Goal: Task Accomplishment & Management: Contribute content

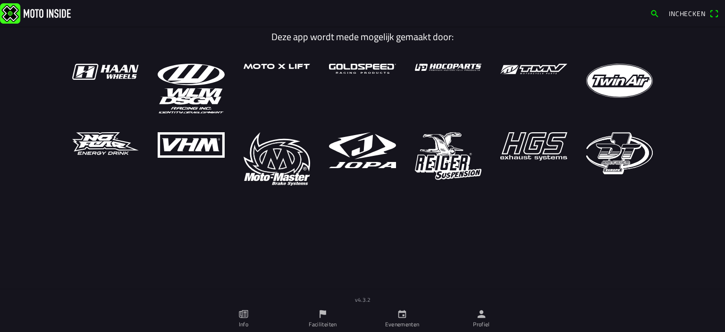
click at [486, 326] on ion-label "Profiel" at bounding box center [481, 324] width 17 height 9
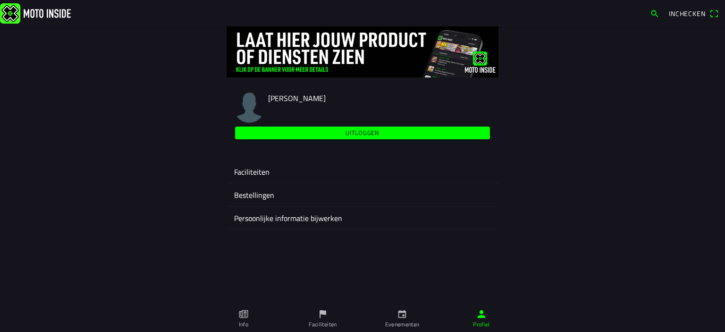
click at [255, 171] on ion-label "Faciliteiten" at bounding box center [362, 171] width 257 height 11
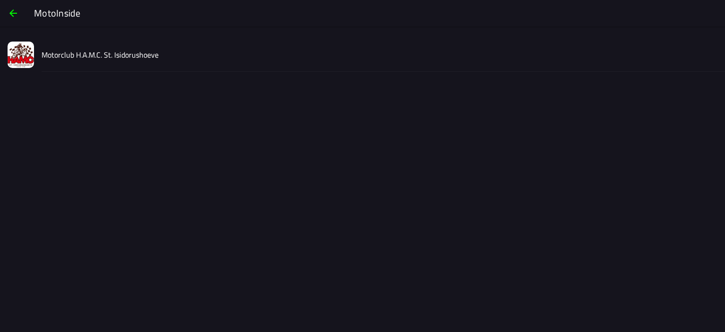
click at [0, 0] on slot "Motorclub H.A.M.C. St. Isidorushoeve" at bounding box center [0, 0] width 0 height 0
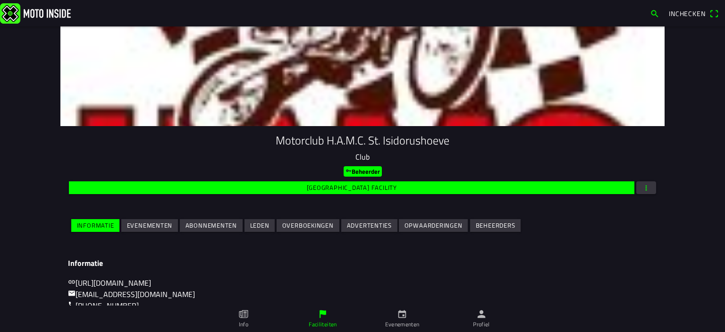
click at [0, 0] on slot "Evenementen" at bounding box center [0, 0] width 0 height 0
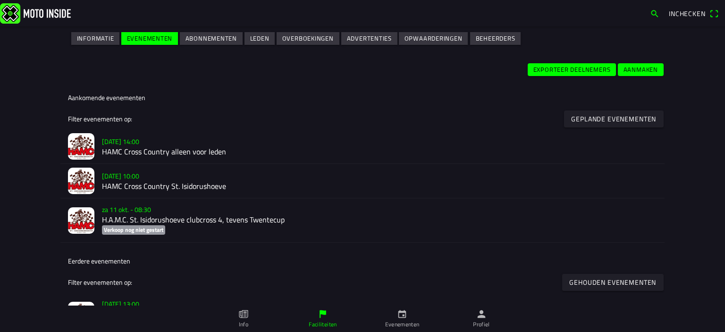
scroll to position [188, 0]
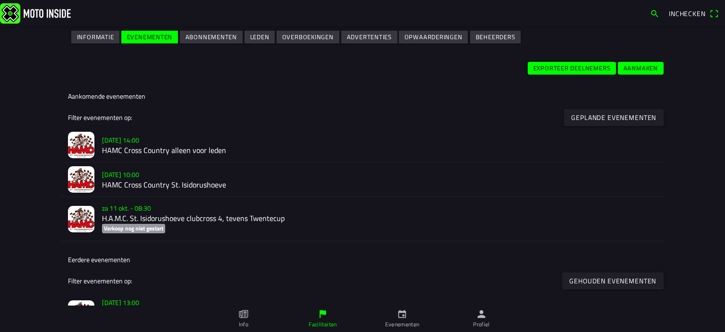
click at [113, 149] on h2 "HAMC Cross Country alleen voor leden" at bounding box center [379, 150] width 555 height 9
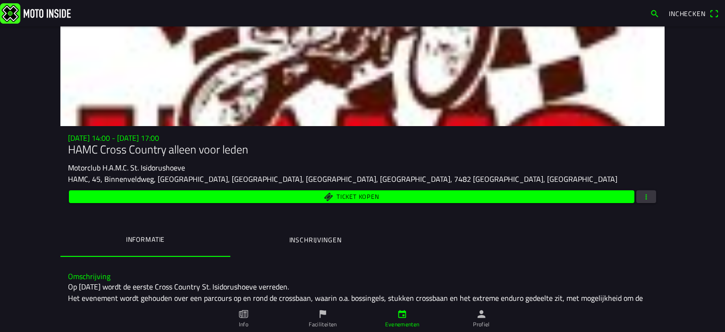
click at [648, 197] on button "button" at bounding box center [647, 196] width 20 height 13
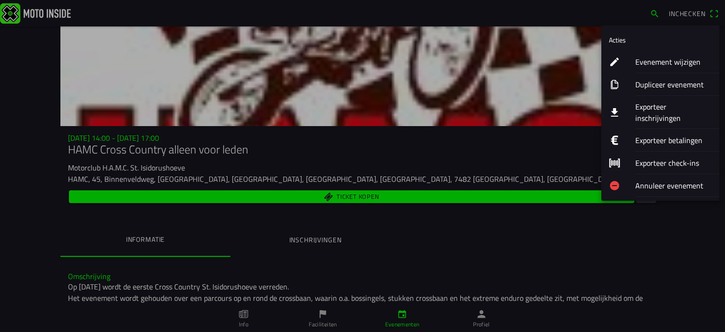
click at [660, 62] on ion-label "Evenement wijzigen" at bounding box center [674, 61] width 77 height 11
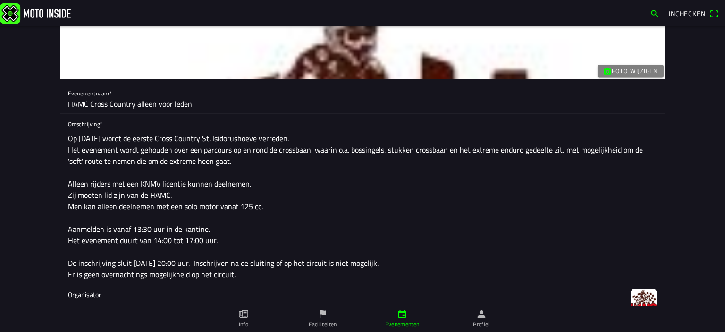
scroll to position [47, 0]
click at [98, 194] on textarea "Op [DATE] wordt de eerste Cross Country St. Isidorushoeve verreden. Het eveneme…" at bounding box center [362, 205] width 589 height 155
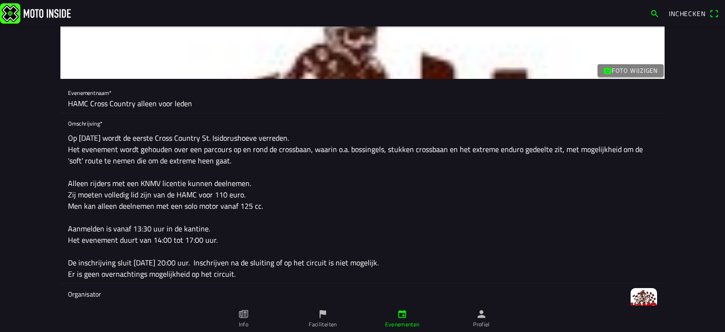
click at [45, 175] on main "Foto wijzigen Evenementnaam* HAMC Cross Country alleen voor leden Omschrijving*…" at bounding box center [362, 179] width 725 height 306
click at [179, 206] on textarea "Op [DATE] wordt de eerste Cross Country St. Isidorushoeve verreden. Het eveneme…" at bounding box center [362, 205] width 589 height 155
paste textarea "quads"
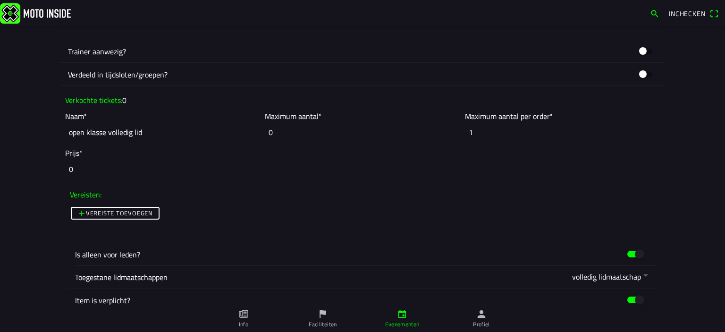
scroll to position [708, 0]
type textarea "Op [DATE] wordt de eerste Cross Country St. Isidorushoeve verreden. Het eveneme…"
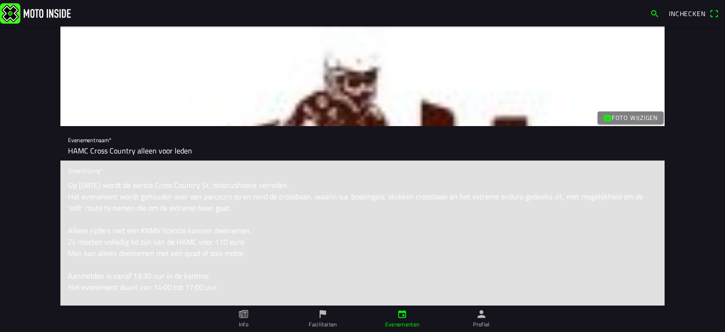
scroll to position [0, 0]
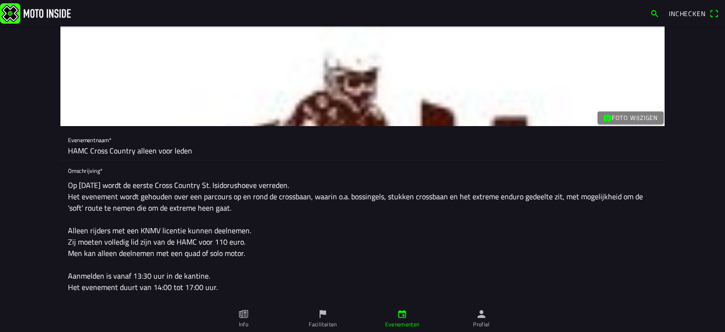
click at [691, 206] on main "Foto wijzigen Evenementnaam* HAMC Cross Country alleen voor leden Omschrijving*…" at bounding box center [362, 179] width 725 height 306
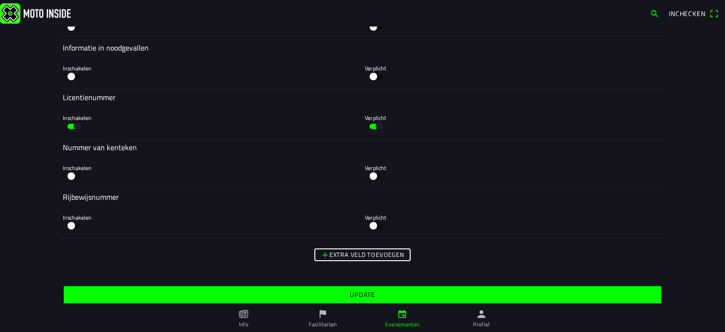
scroll to position [2104, 0]
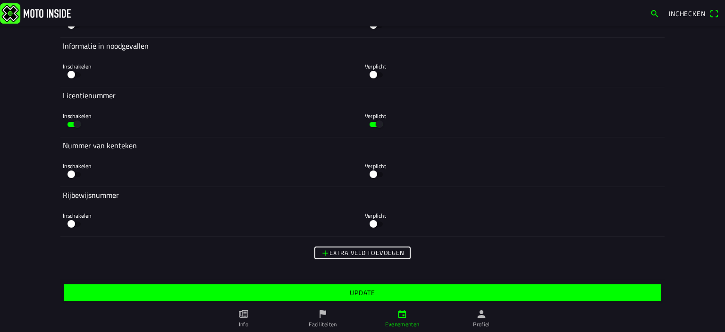
click at [0, 0] on slot "Update" at bounding box center [0, 0] width 0 height 0
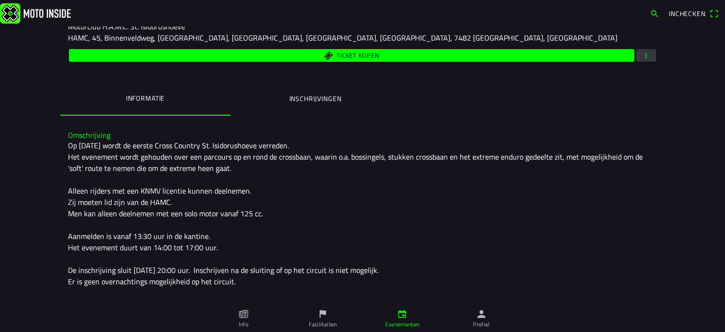
scroll to position [142, 0]
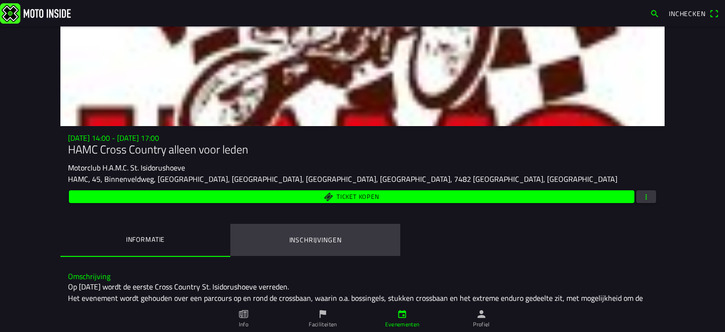
click at [323, 239] on ion-label "Inschrijvingen" at bounding box center [316, 240] width 52 height 10
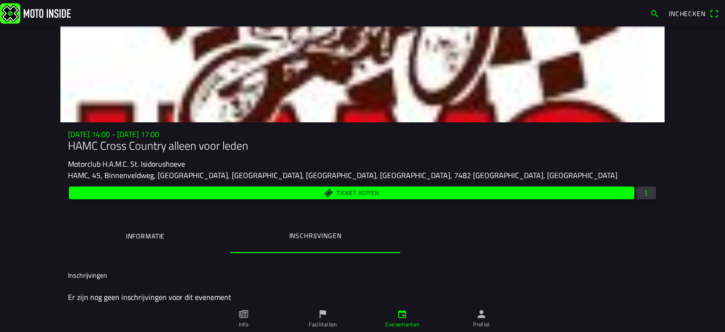
scroll to position [10, 0]
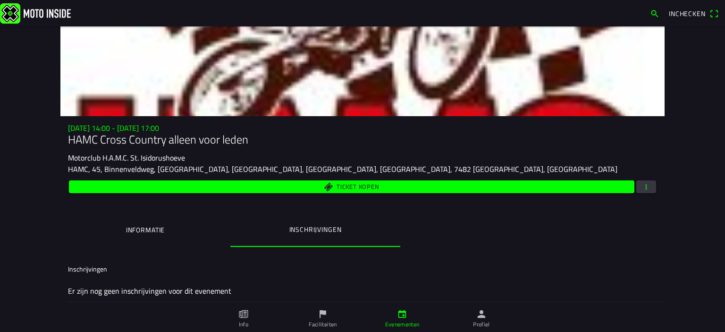
click at [402, 325] on ion-label "Evenementen" at bounding box center [402, 324] width 34 height 9
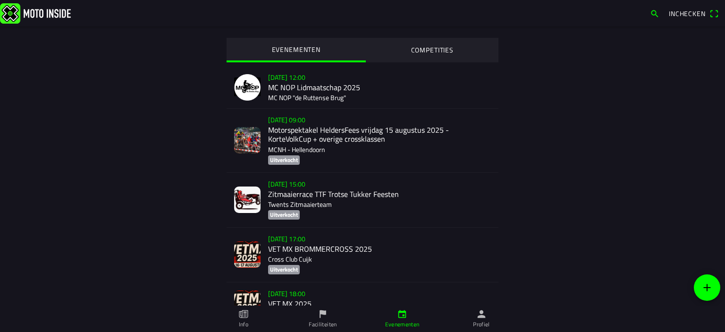
click at [483, 324] on ion-label "Profiel" at bounding box center [481, 324] width 17 height 9
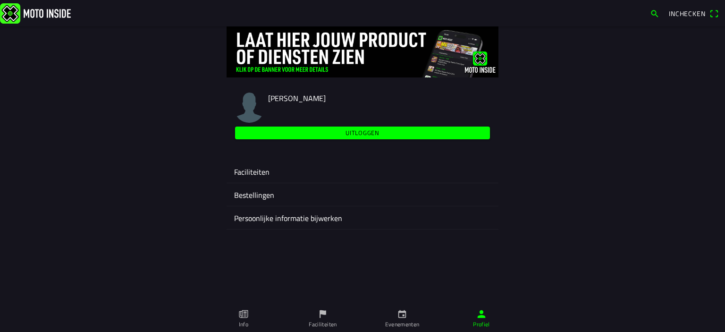
click at [256, 191] on ion-label "Bestellingen" at bounding box center [362, 194] width 257 height 11
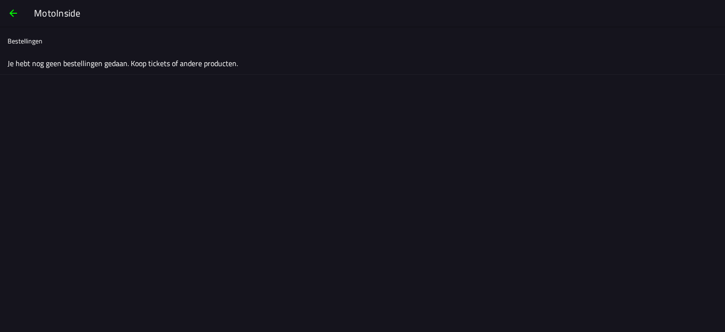
click at [18, 11] on span "button" at bounding box center [13, 13] width 11 height 23
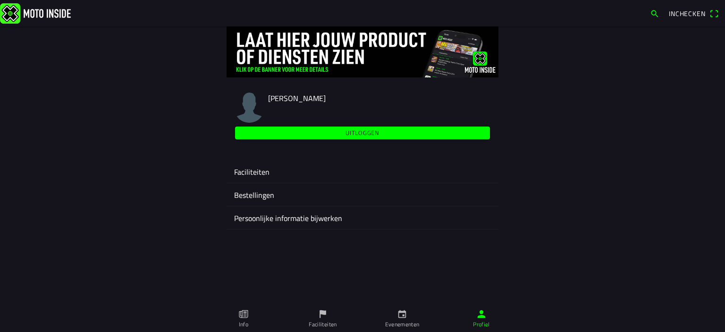
click at [251, 173] on ion-label "Faciliteiten" at bounding box center [362, 171] width 257 height 11
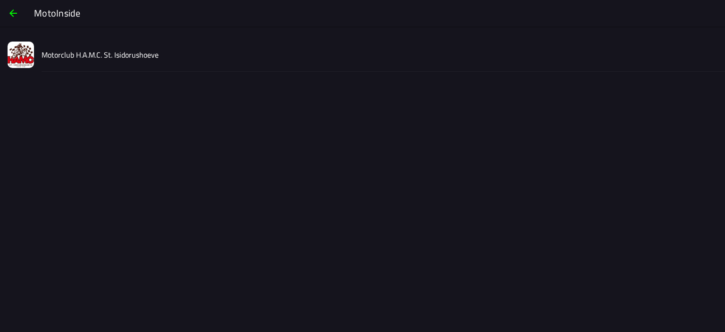
click at [0, 0] on slot "Motorclub H.A.M.C. St. Isidorushoeve" at bounding box center [0, 0] width 0 height 0
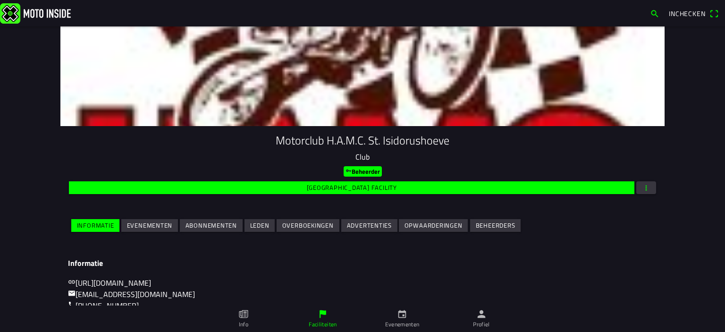
click at [0, 0] on slot "Evenementen" at bounding box center [0, 0] width 0 height 0
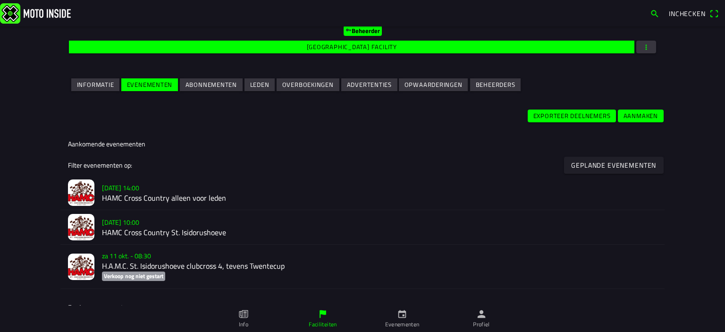
scroll to position [141, 0]
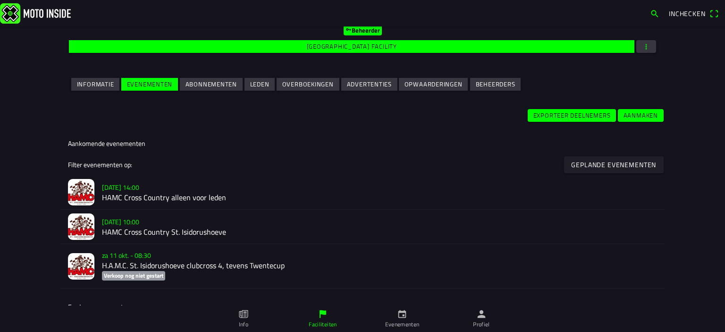
click at [115, 229] on h2 "HAMC Cross Country St. Isidorushoeve" at bounding box center [379, 232] width 555 height 9
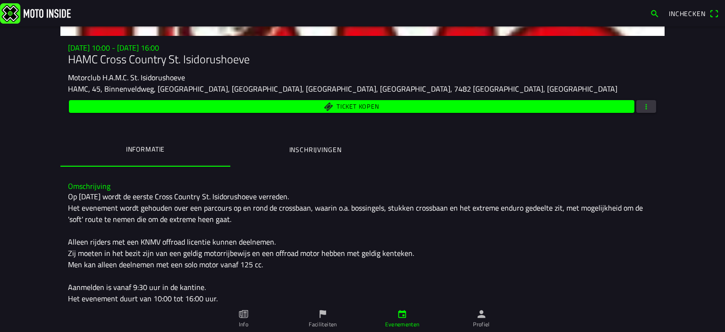
scroll to position [91, 0]
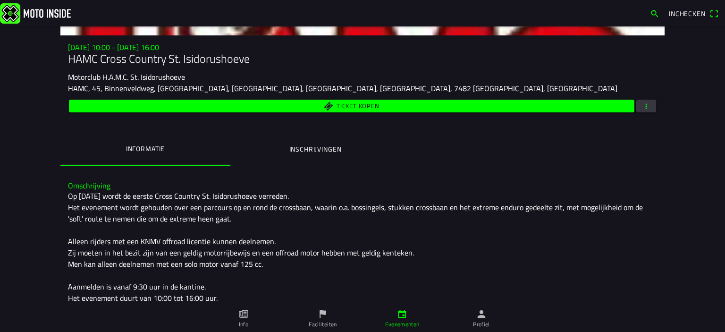
click at [642, 104] on span "button" at bounding box center [646, 106] width 9 height 13
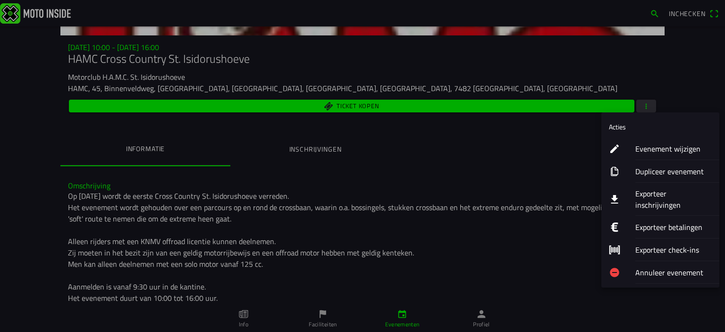
click at [659, 150] on ion-label "Evenement wijzigen" at bounding box center [674, 148] width 77 height 11
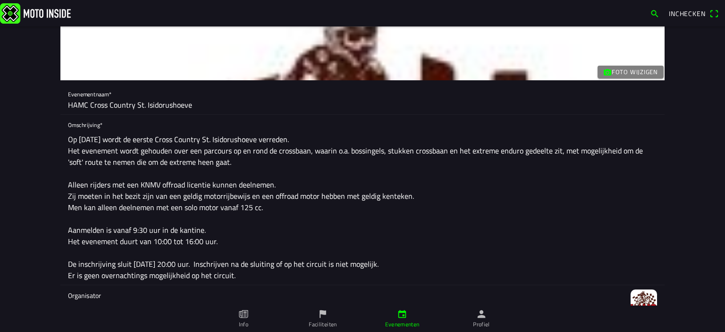
scroll to position [46, 0]
click at [287, 188] on textarea "Op zondag 28 september wordt de eerste Cross Country St. Isidorushoeve verreden…" at bounding box center [362, 206] width 589 height 155
paste textarea "dag licentie mag ook"
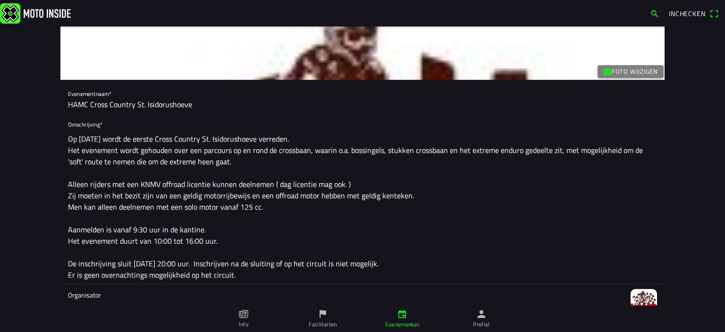
click at [179, 209] on textarea "Op zondag 28 september wordt de eerste Cross Country St. Isidorushoeve verreden…" at bounding box center [362, 206] width 589 height 155
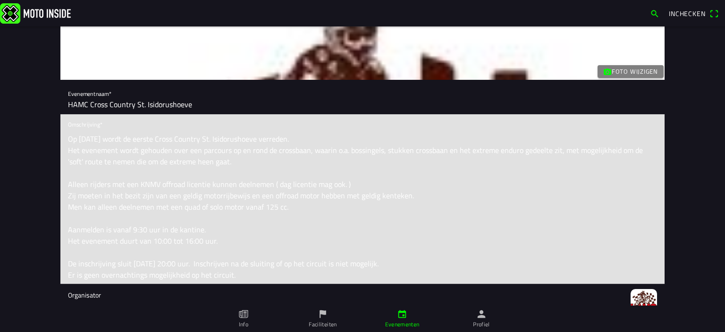
click at [214, 223] on textarea "Op zondag 28 september wordt de eerste Cross Country St. Isidorushoeve verreden…" at bounding box center [362, 206] width 589 height 155
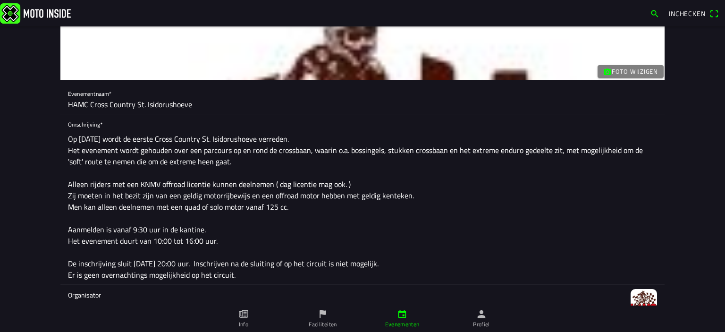
drag, startPoint x: 179, startPoint y: 207, endPoint x: 187, endPoint y: 215, distance: 10.7
click at [181, 207] on textarea "Op zondag 28 september wordt de eerste Cross Country St. Isidorushoeve verreden…" at bounding box center [362, 206] width 589 height 155
click at [263, 205] on textarea "Op zondag 28 september wordt de eerste Cross Country St. Isidorushoeve verreden…" at bounding box center [362, 206] width 589 height 155
type textarea "Op zondag 28 september wordt de eerste Cross Country St. Isidorushoeve verreden…"
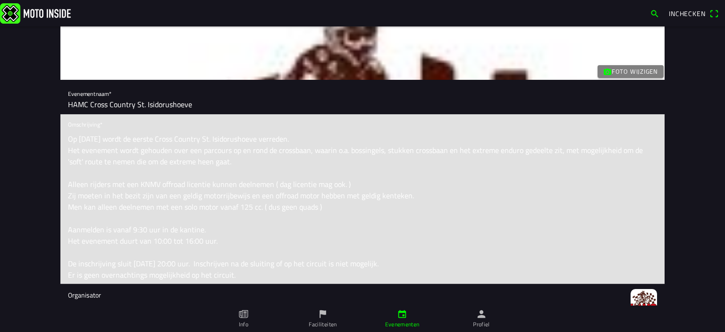
click at [707, 241] on main "Foto wijzigen Evenementnaam* HAMC Cross Country St. Isidorushoeve Omschrijving*…" at bounding box center [362, 179] width 725 height 306
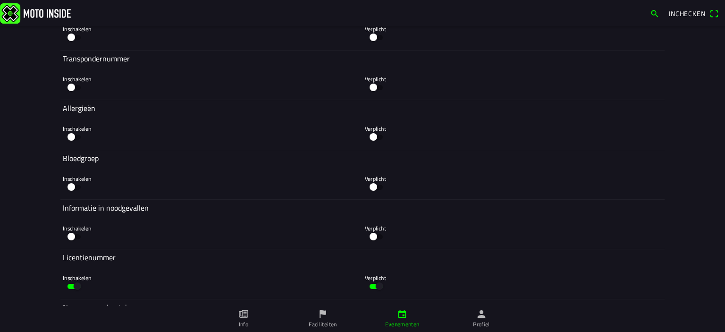
scroll to position [1894, 0]
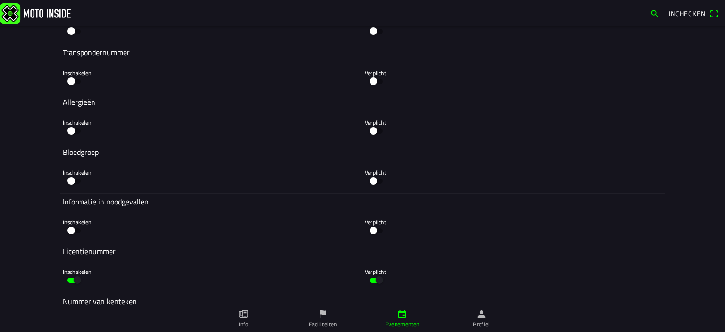
click at [445, 227] on div "Verplicht" at bounding box center [514, 226] width 298 height 28
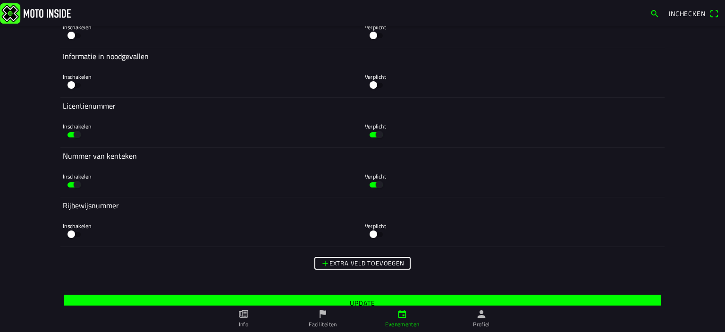
scroll to position [2050, 0]
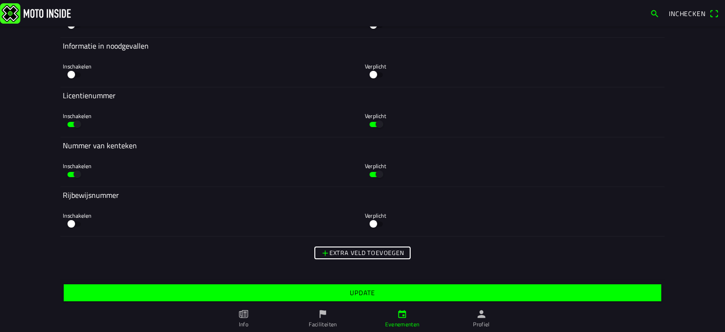
click at [0, 0] on slot "Update" at bounding box center [0, 0] width 0 height 0
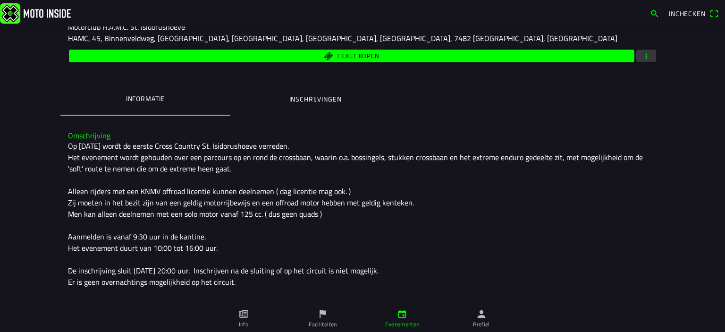
scroll to position [141, 0]
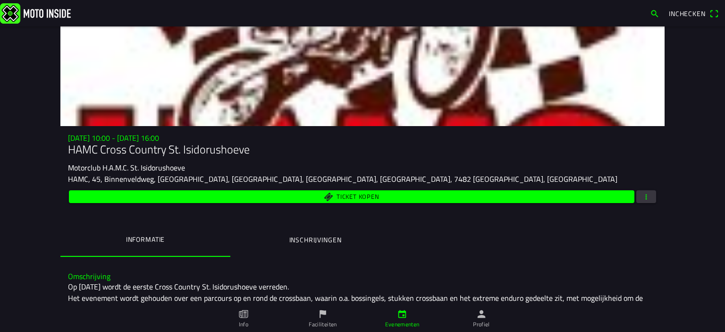
click at [491, 326] on link "Profiel" at bounding box center [481, 319] width 79 height 26
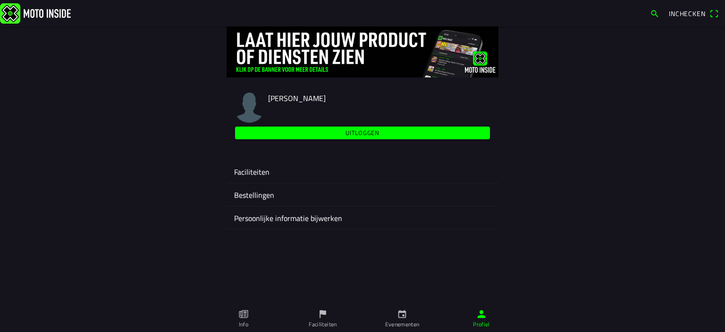
click at [257, 167] on ion-label "Faciliteiten" at bounding box center [362, 171] width 257 height 11
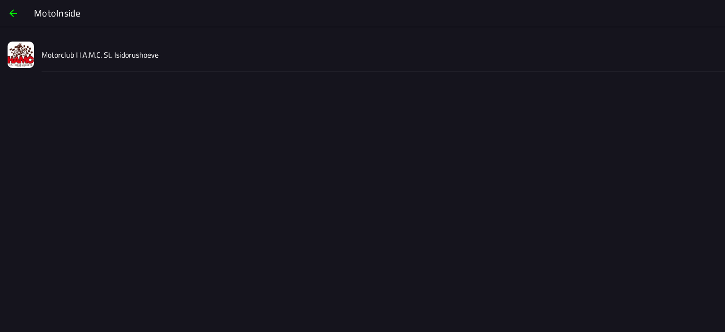
click at [0, 0] on slot "Motorclub H.A.M.C. St. Isidorushoeve" at bounding box center [0, 0] width 0 height 0
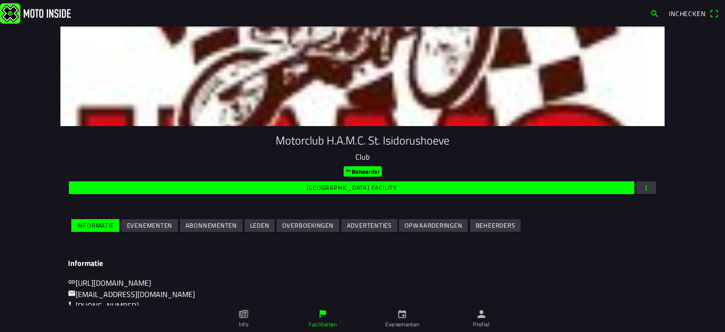
click at [0, 0] on slot "Abonnementen" at bounding box center [0, 0] width 0 height 0
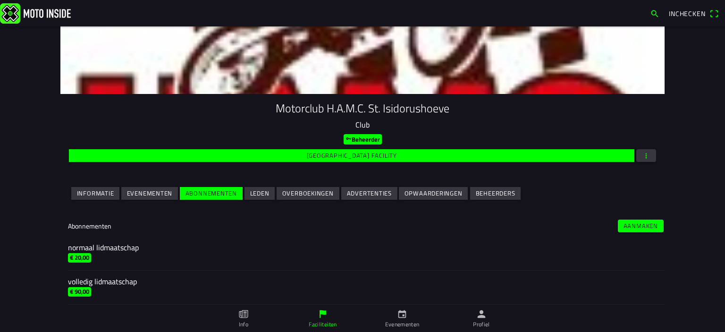
scroll to position [103, 0]
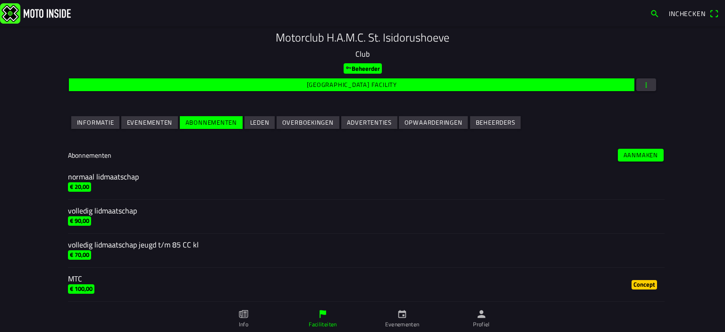
click at [0, 0] on slot "Evenementen" at bounding box center [0, 0] width 0 height 0
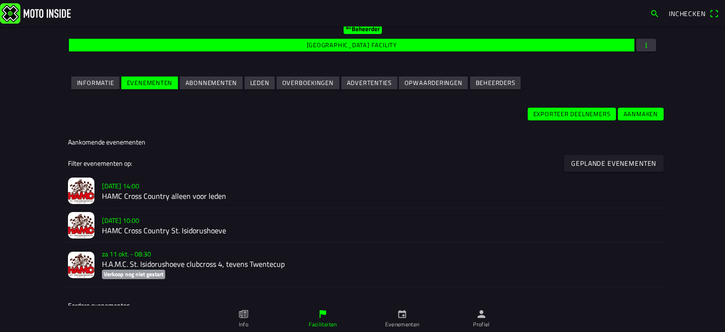
scroll to position [142, 0]
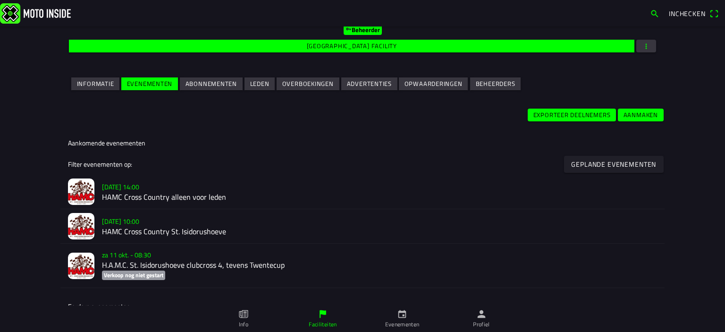
click at [116, 195] on h2 "HAMC Cross Country alleen voor leden" at bounding box center [379, 197] width 555 height 9
